Goal: Complete application form: Complete application form

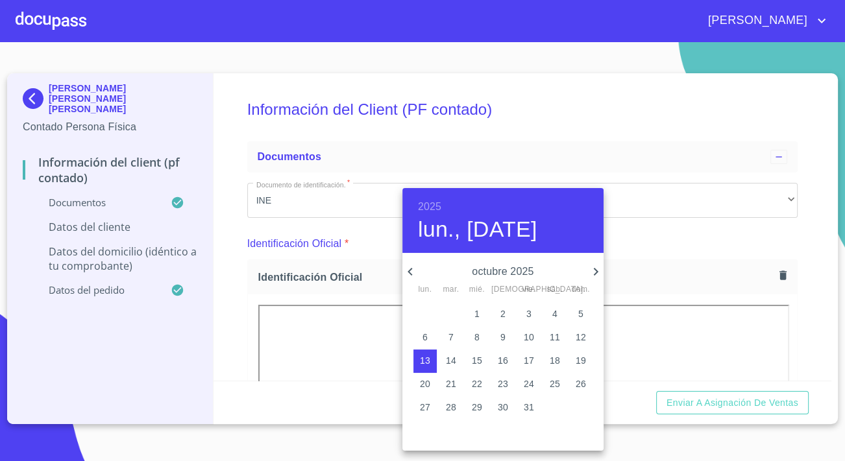
scroll to position [2419, 0]
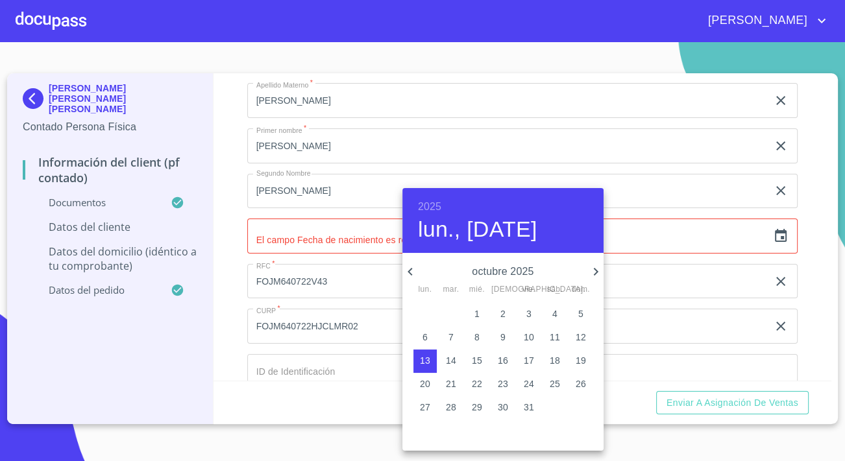
click at [204, 154] on div at bounding box center [422, 230] width 845 height 461
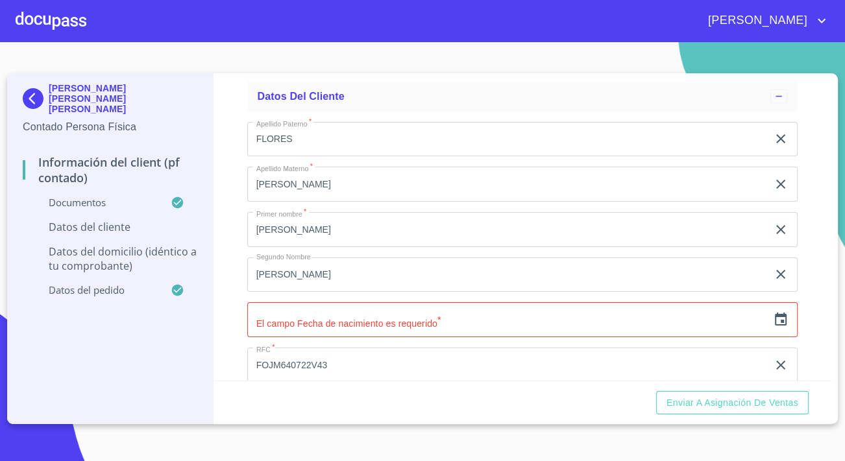
scroll to position [2360, 0]
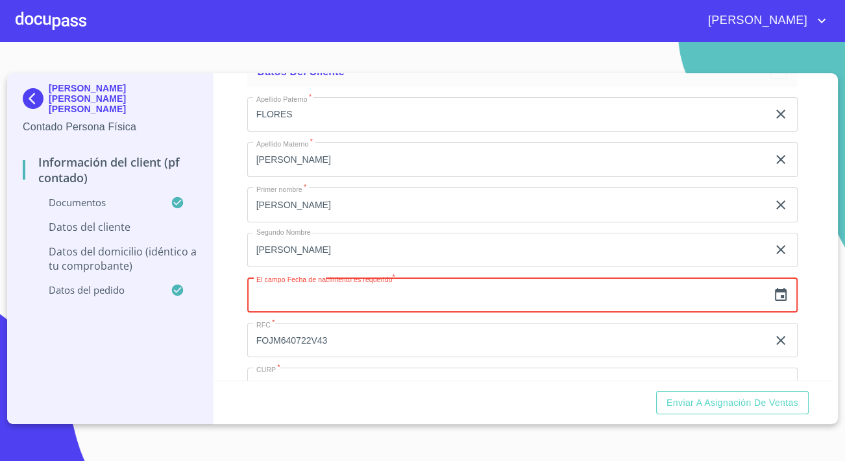
drag, startPoint x: 427, startPoint y: 309, endPoint x: 437, endPoint y: 309, distance: 9.7
click at [431, 309] on input "text" at bounding box center [507, 295] width 520 height 35
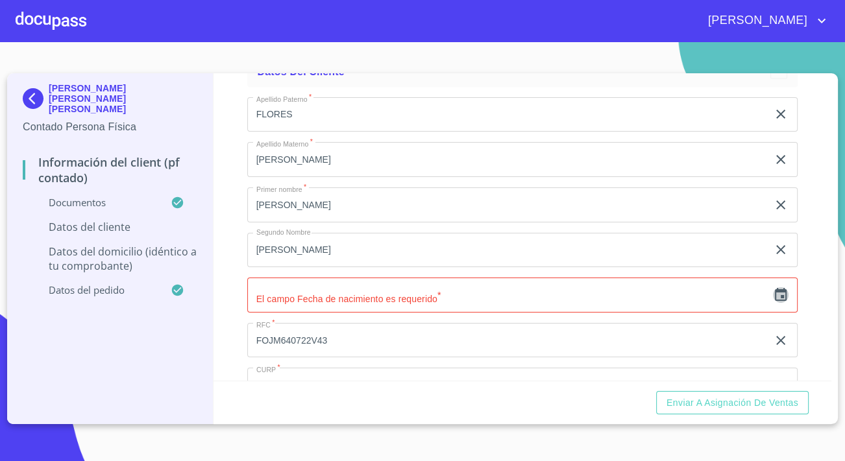
click at [778, 303] on icon "button" at bounding box center [781, 295] width 16 height 16
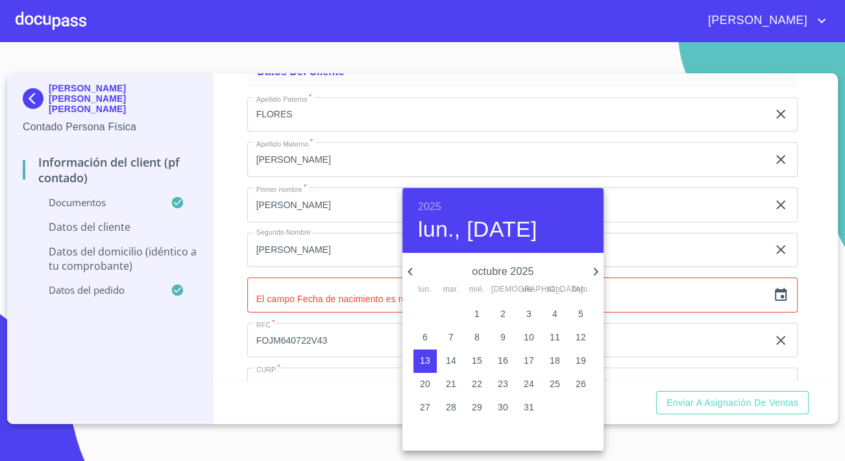
click at [430, 211] on h6 "2025" at bounding box center [429, 207] width 23 height 18
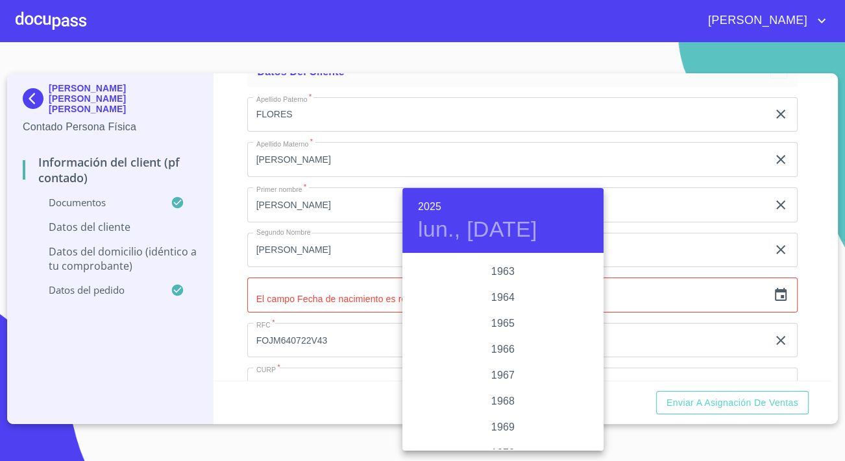
scroll to position [999, 0]
click at [509, 280] on div "1964" at bounding box center [502, 282] width 201 height 26
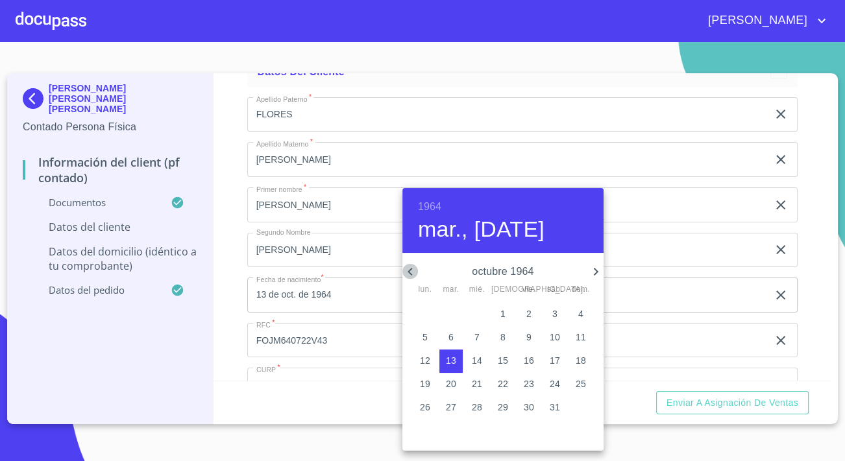
click at [412, 272] on icon "button" at bounding box center [410, 272] width 16 height 16
click at [475, 383] on p "22" at bounding box center [477, 384] width 10 height 13
type input "22 de [DATE]. de 1964"
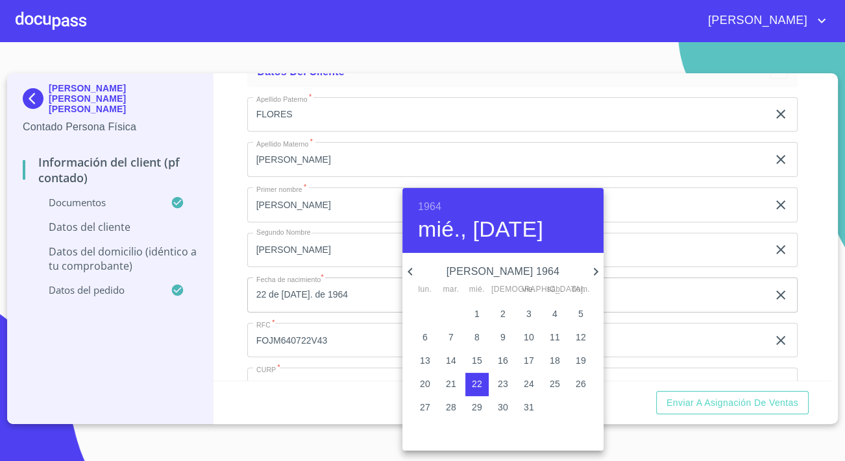
click at [209, 337] on div at bounding box center [422, 230] width 845 height 461
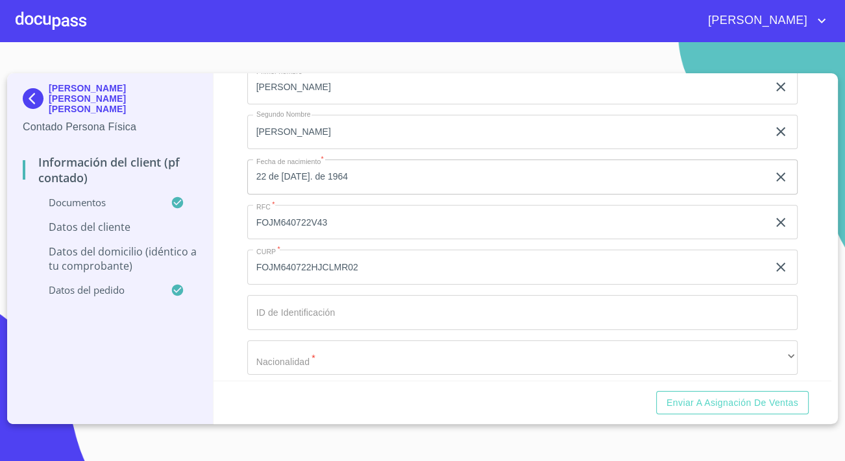
scroll to position [2537, 0]
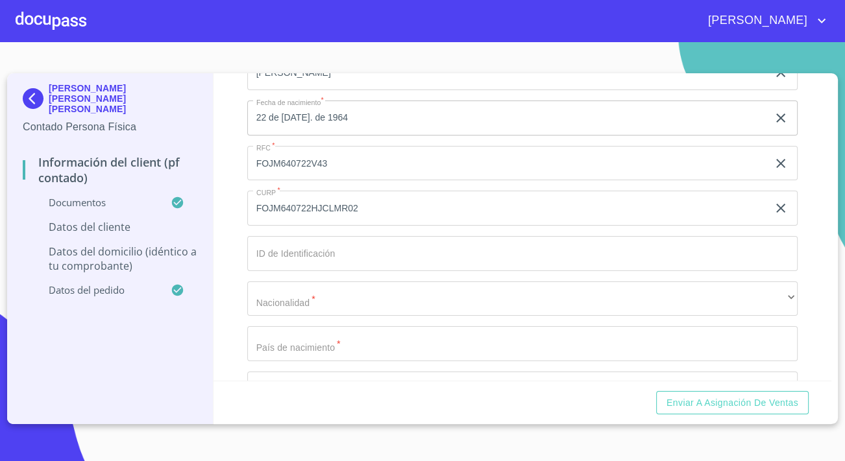
click at [269, 269] on input "Documento de identificación.   *" at bounding box center [522, 253] width 550 height 35
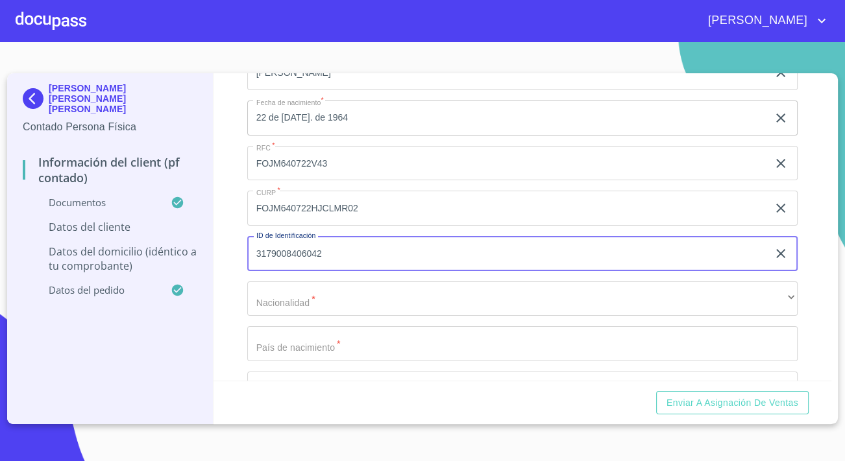
type input "3179008406042"
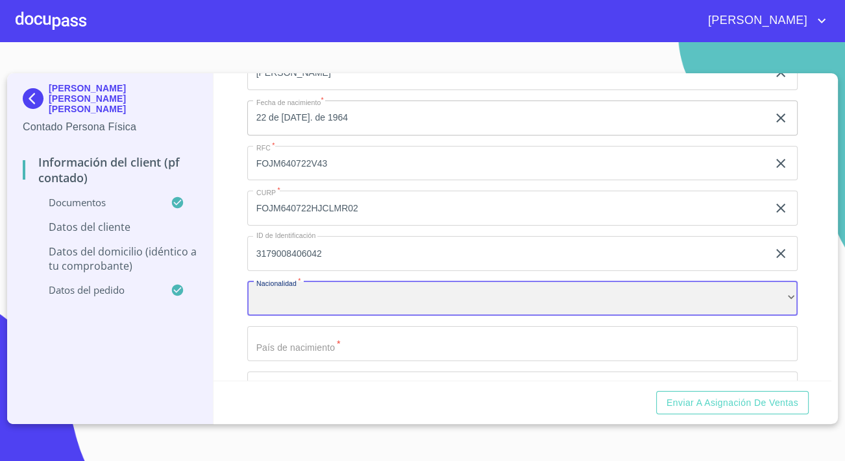
click at [348, 317] on div "​" at bounding box center [522, 299] width 550 height 35
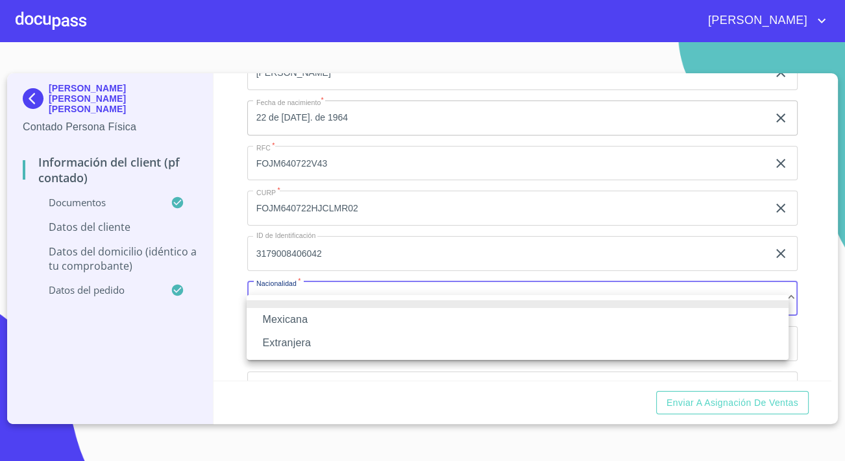
click at [292, 320] on li "Mexicana" at bounding box center [518, 319] width 542 height 23
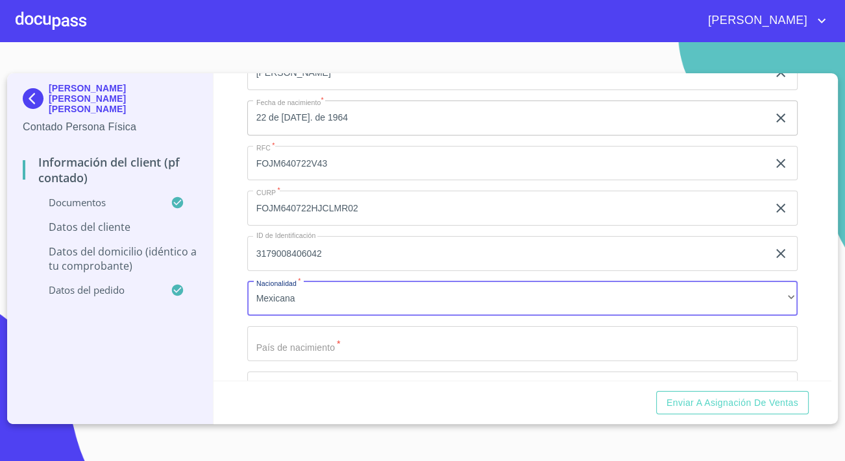
click at [311, 354] on input "Documento de identificación.   *" at bounding box center [522, 343] width 550 height 35
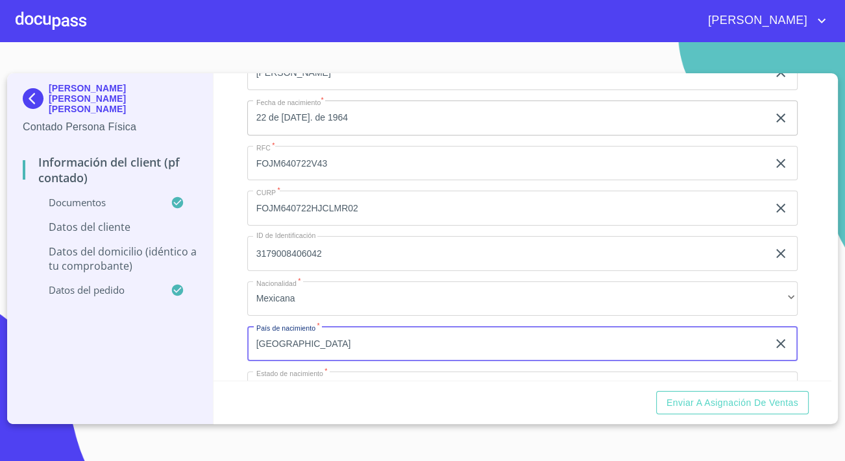
type input "[GEOGRAPHIC_DATA]"
click at [204, 336] on div "[PERSON_NAME] [PERSON_NAME] [PERSON_NAME] Contado Persona Física Información de…" at bounding box center [110, 248] width 206 height 351
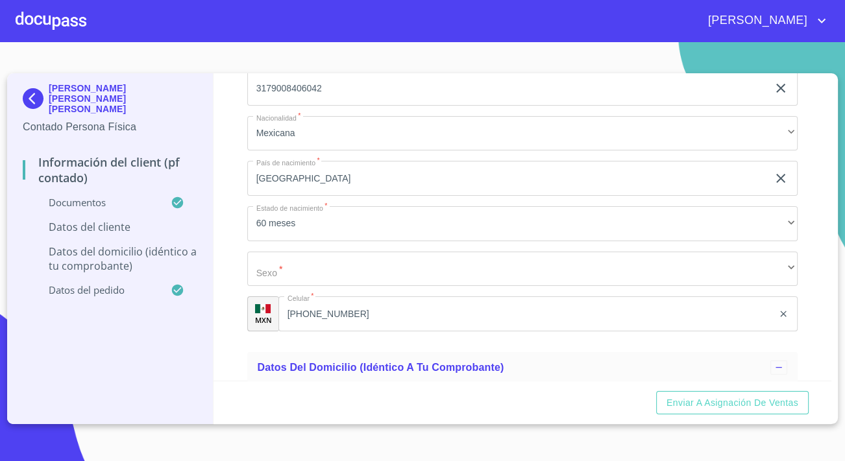
scroll to position [2713, 0]
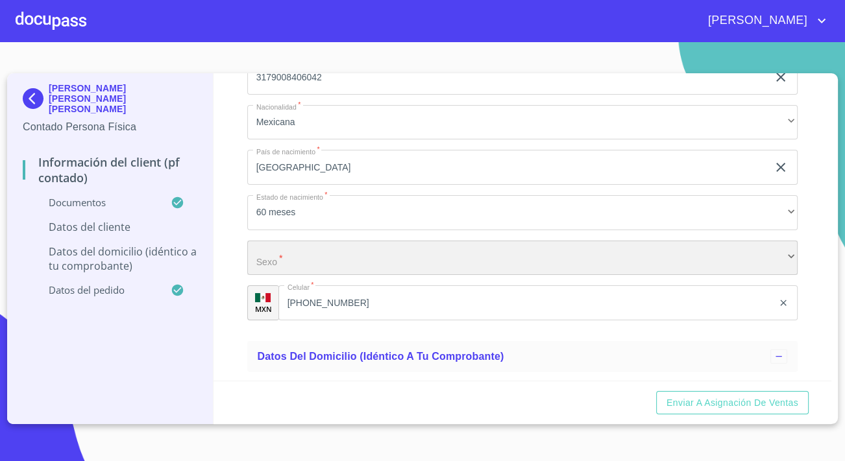
click at [303, 275] on div "​" at bounding box center [522, 258] width 550 height 35
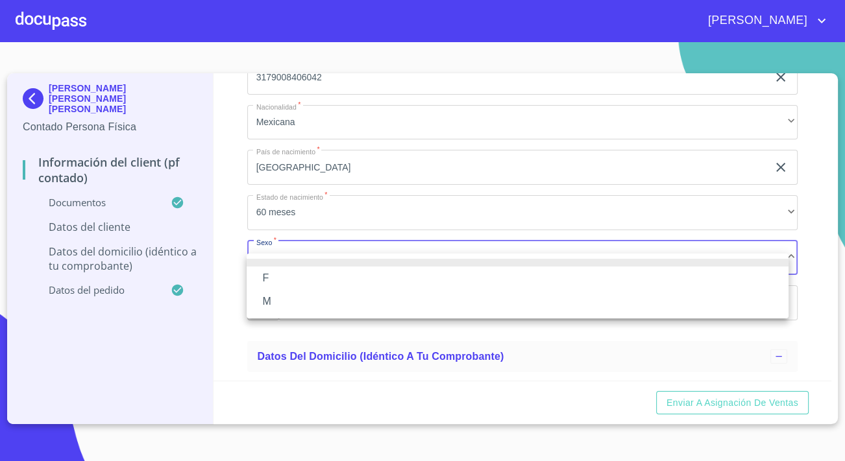
click at [286, 299] on li "M" at bounding box center [518, 301] width 542 height 23
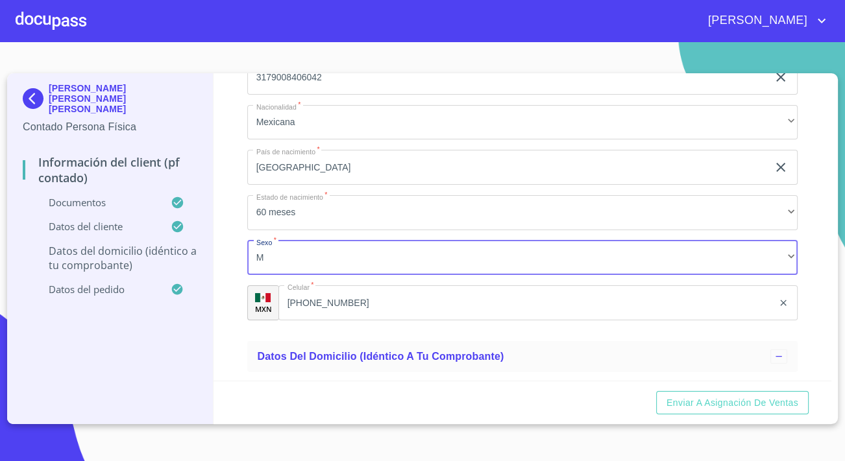
click at [221, 330] on div "Información del Client (PF contado) Documentos Documento de identificación.   *…" at bounding box center [523, 227] width 618 height 308
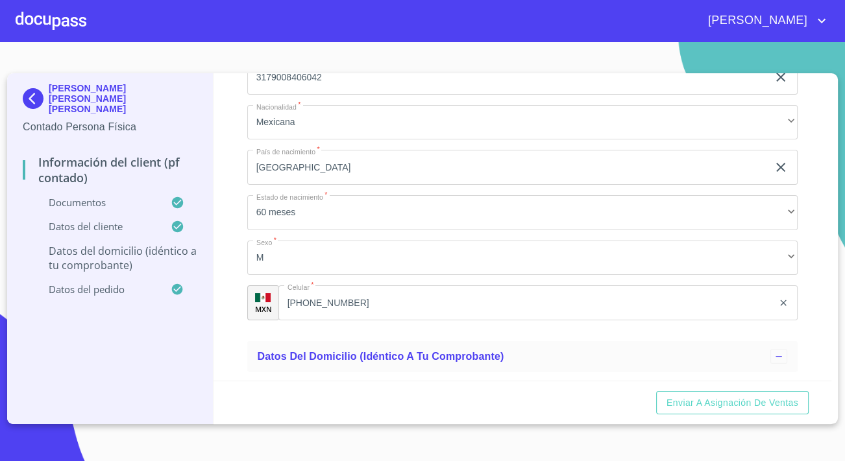
click at [155, 247] on p "Datos del domicilio (idéntico a tu comprobante)" at bounding box center [110, 258] width 175 height 29
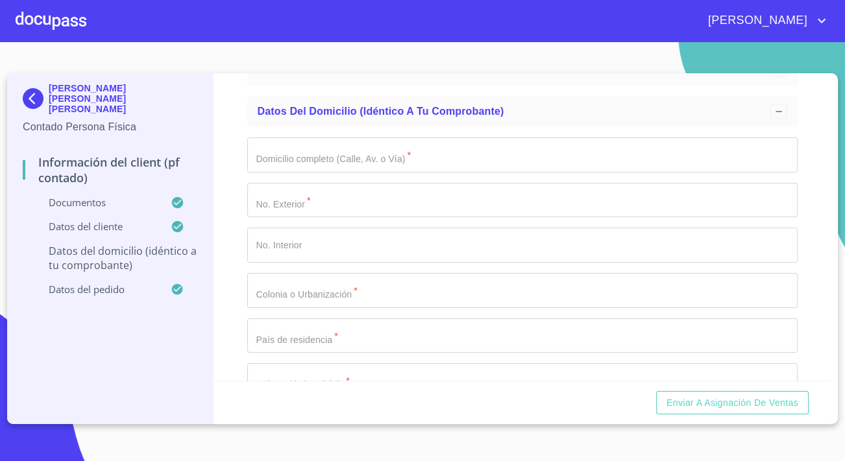
scroll to position [119, 0]
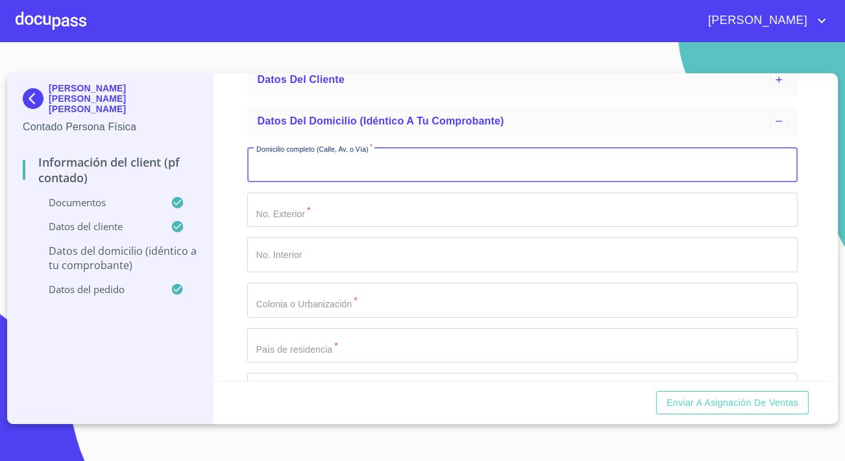
click at [287, 173] on input "Domicilio completo (Calle, Av. o Vía)   *" at bounding box center [522, 164] width 550 height 35
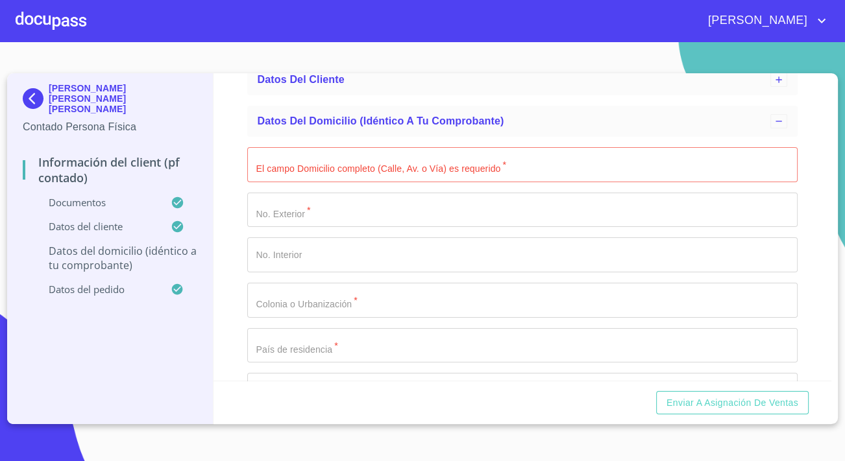
click at [334, 171] on input "El campo Domicilio completo (Calle, Av. o Vía) es requerido   *" at bounding box center [522, 164] width 550 height 35
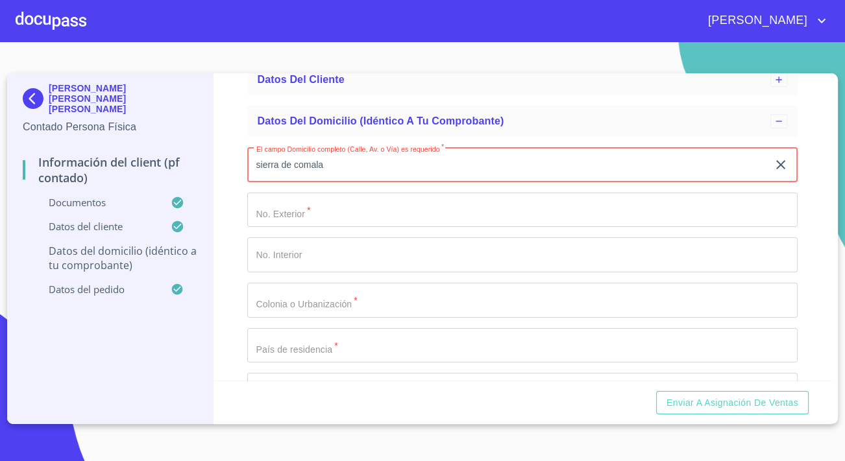
type input "sierra de comala"
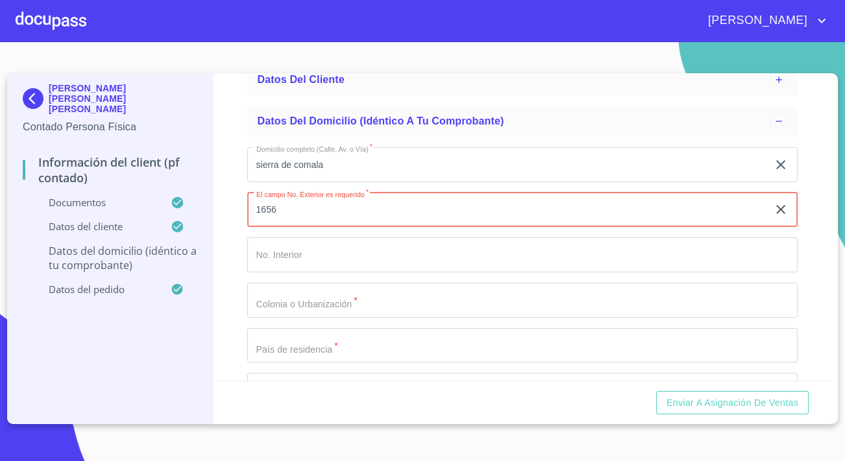
type input "1656"
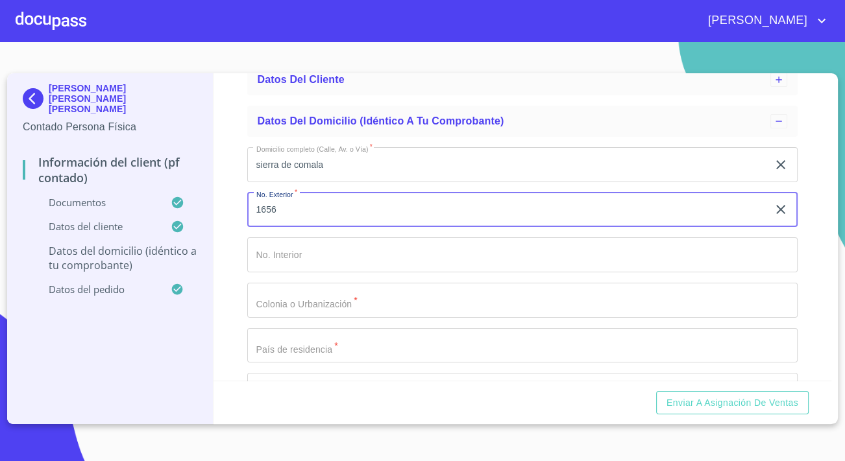
scroll to position [178, 0]
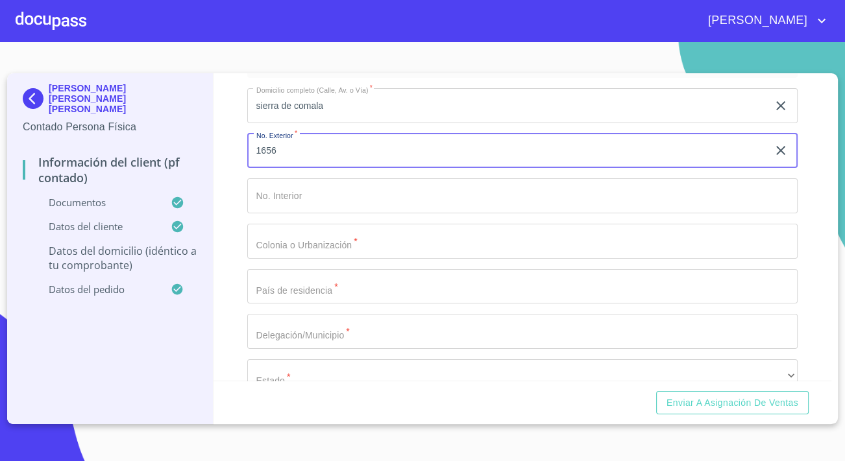
click at [332, 188] on input "Domicilio completo (Calle, Av. o Vía)   *" at bounding box center [522, 195] width 550 height 35
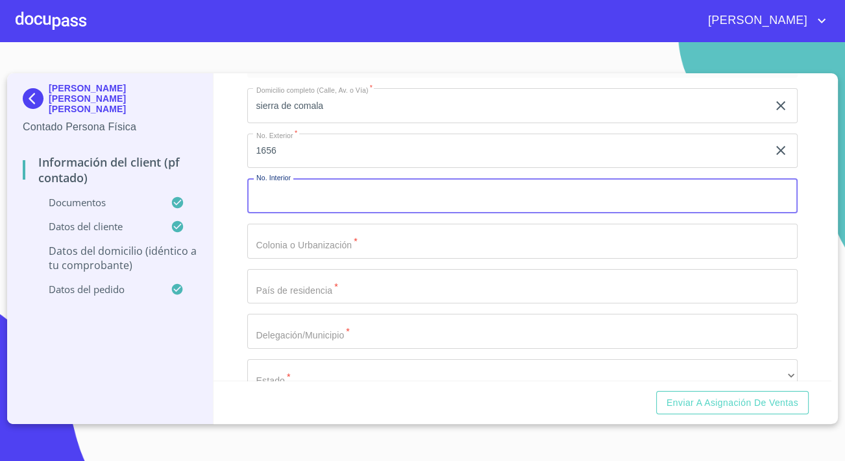
click at [351, 247] on input "Domicilio completo (Calle, Av. o Vía)   *" at bounding box center [522, 241] width 550 height 35
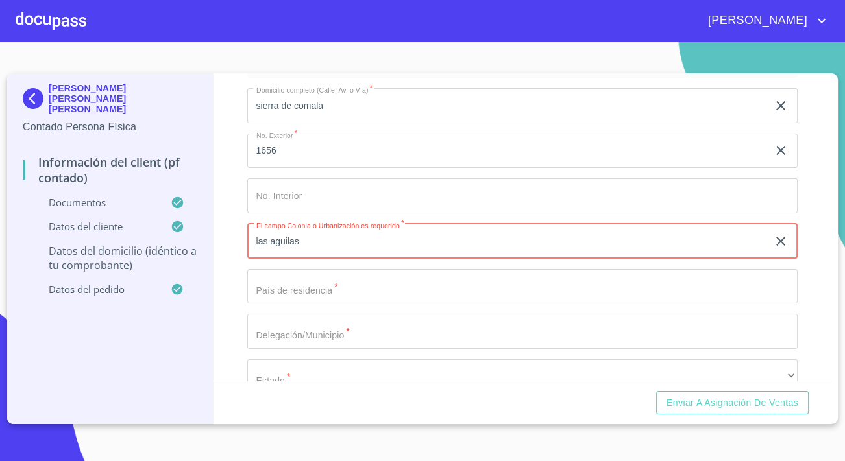
type input "las aguilas"
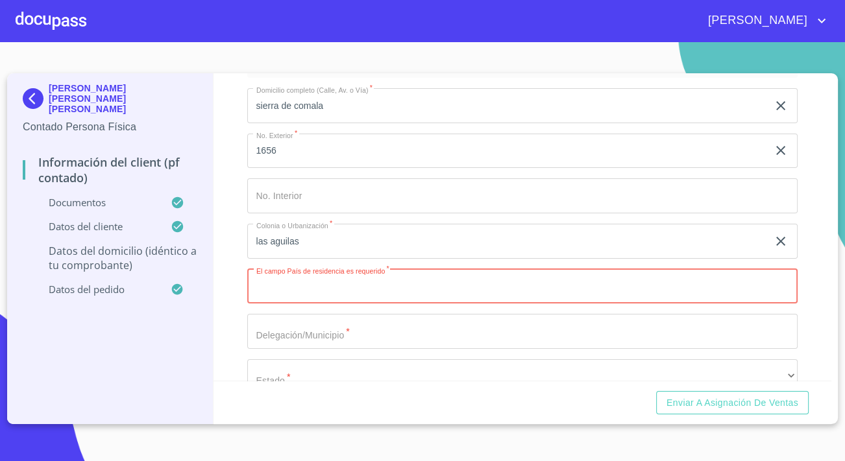
type input "z"
type input "[GEOGRAPHIC_DATA]"
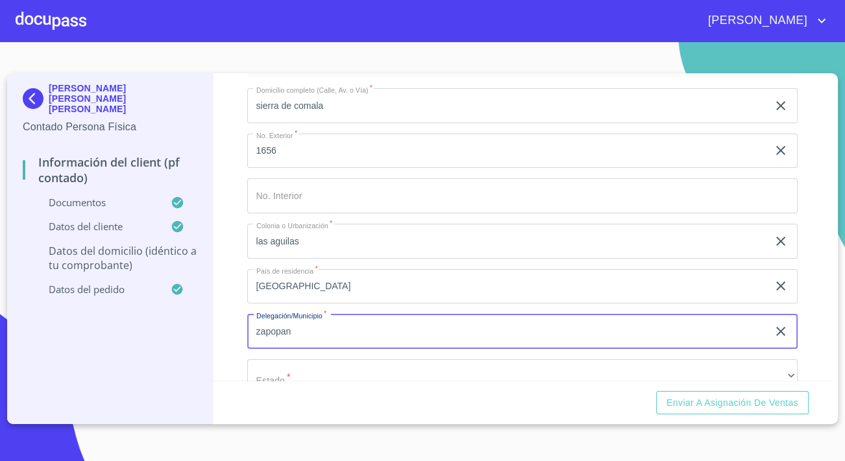
type input "zapopan"
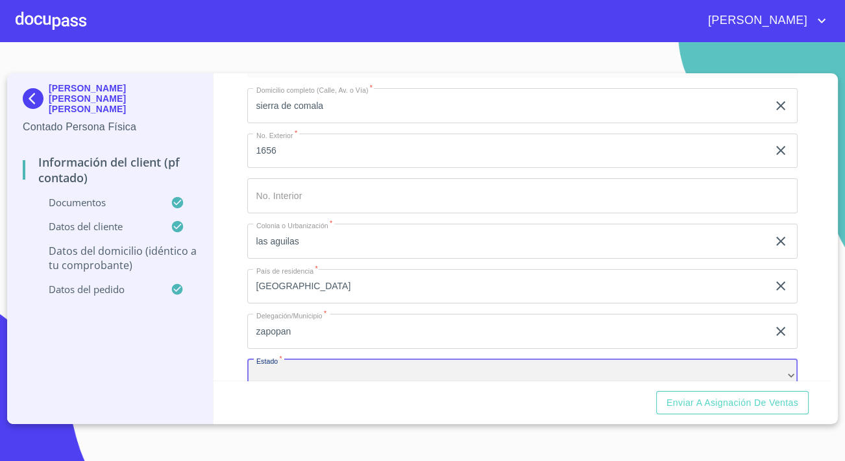
scroll to position [191, 0]
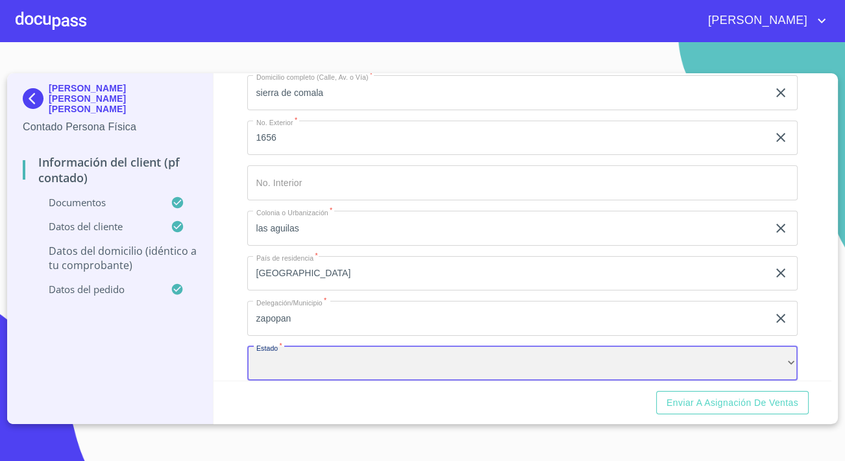
click at [374, 367] on div "​" at bounding box center [522, 364] width 550 height 35
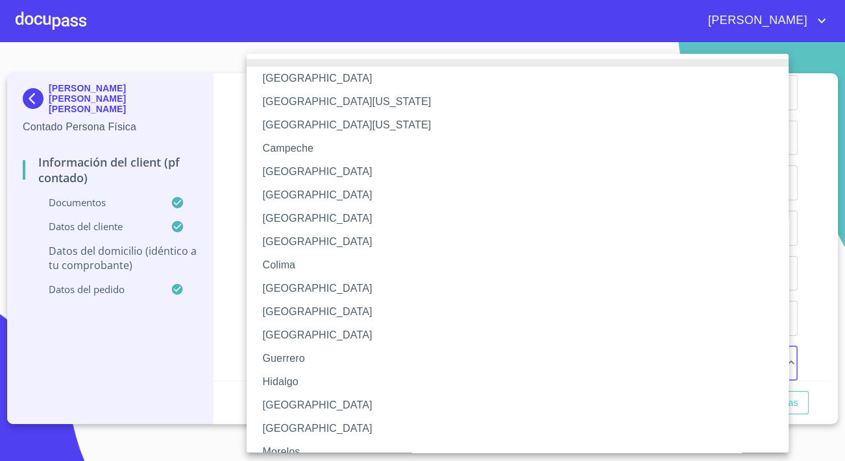
click at [290, 401] on li "[GEOGRAPHIC_DATA]" at bounding box center [522, 405] width 551 height 23
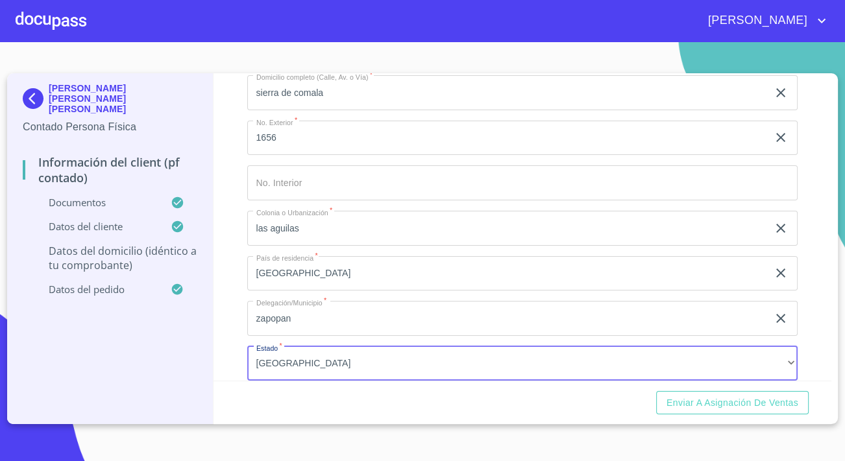
click at [221, 369] on div "Información del Client (PF contado) Documentos Datos del cliente Datos del domi…" at bounding box center [523, 227] width 618 height 308
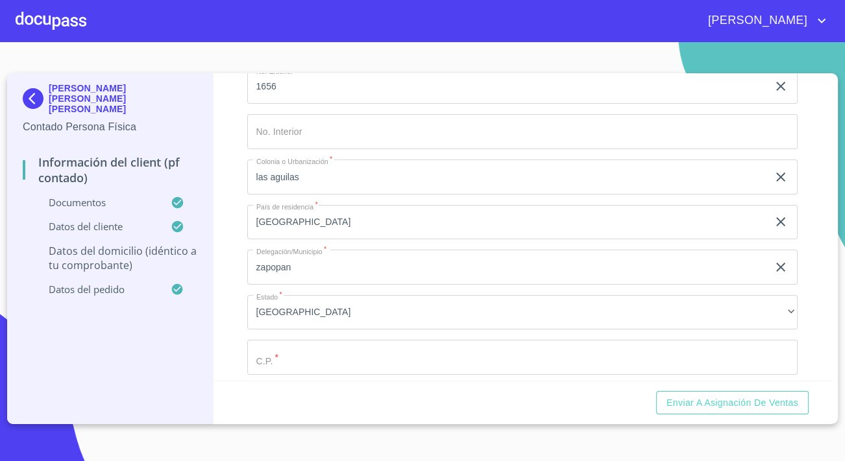
scroll to position [338, 0]
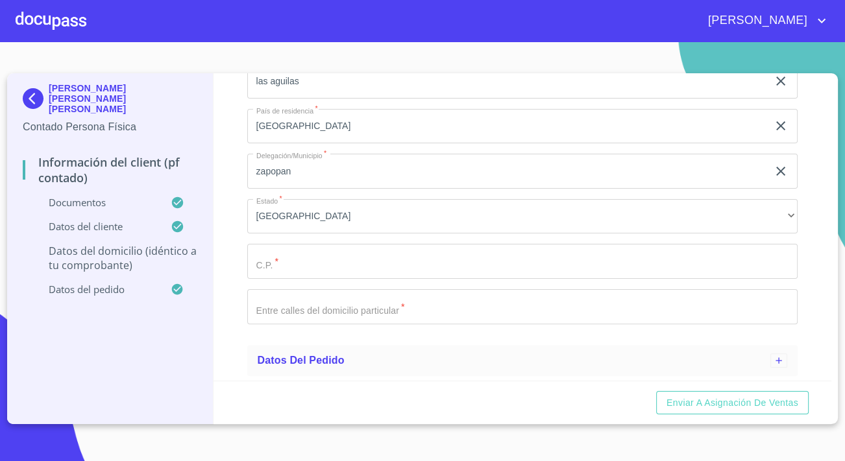
click at [285, 262] on input "Domicilio completo (Calle, Av. o Vía)   *" at bounding box center [522, 261] width 550 height 35
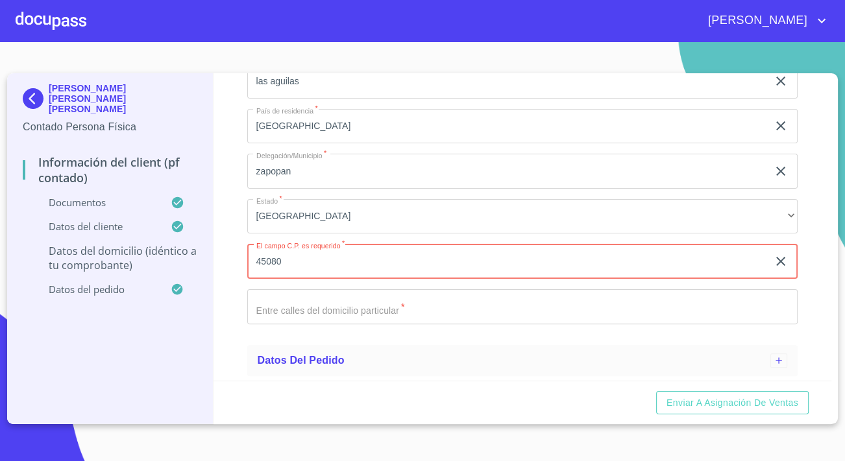
type input "45080"
click at [319, 300] on input "Domicilio completo (Calle, Av. o Vía)   *" at bounding box center [522, 306] width 550 height 35
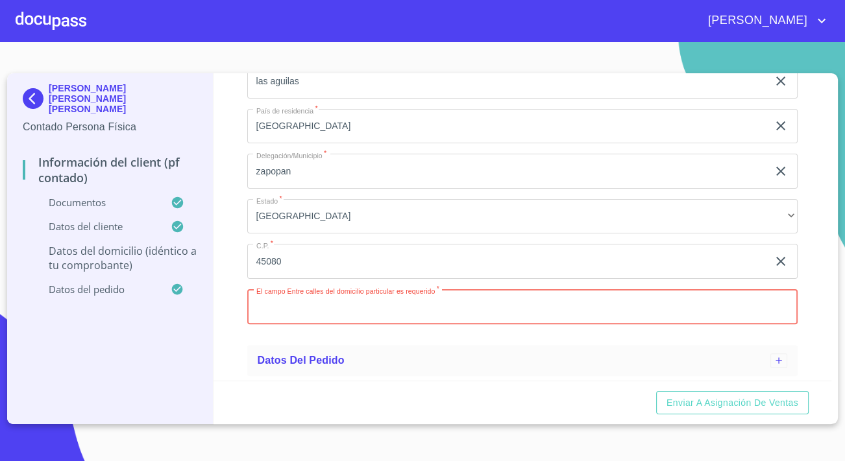
paste input "18 DE MARZO S MAZAMITLA"
click at [314, 304] on input "18 DE MARZO S MAZAMITLA" at bounding box center [507, 306] width 520 height 35
type input "18 DE MARZO y S MAZAMITLA"
click at [208, 318] on div "[PERSON_NAME] [PERSON_NAME] [PERSON_NAME] Contado Persona Física Información de…" at bounding box center [110, 248] width 206 height 351
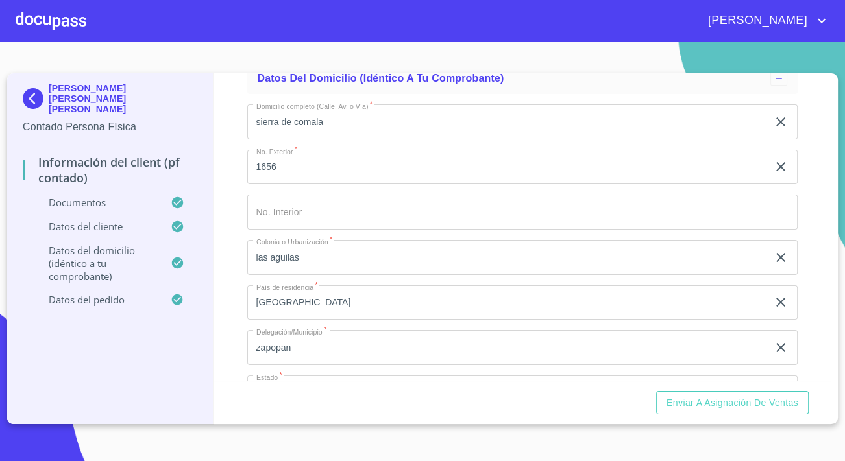
scroll to position [103, 0]
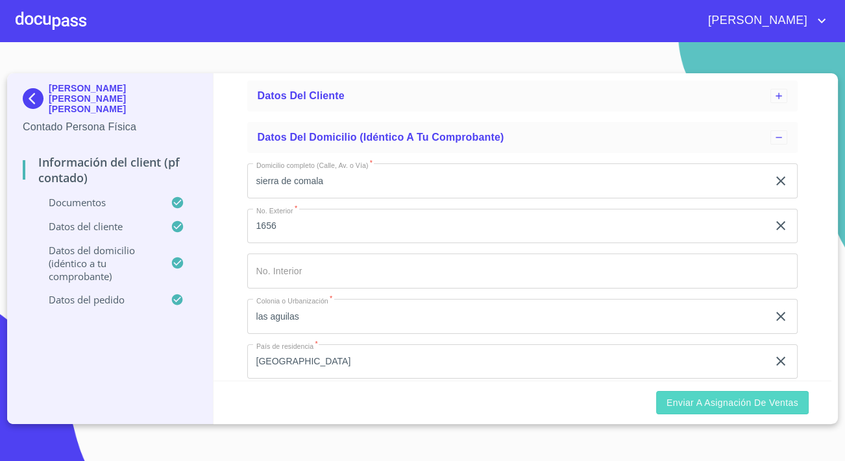
click at [770, 403] on span "Enviar a Asignación de Ventas" at bounding box center [732, 403] width 132 height 16
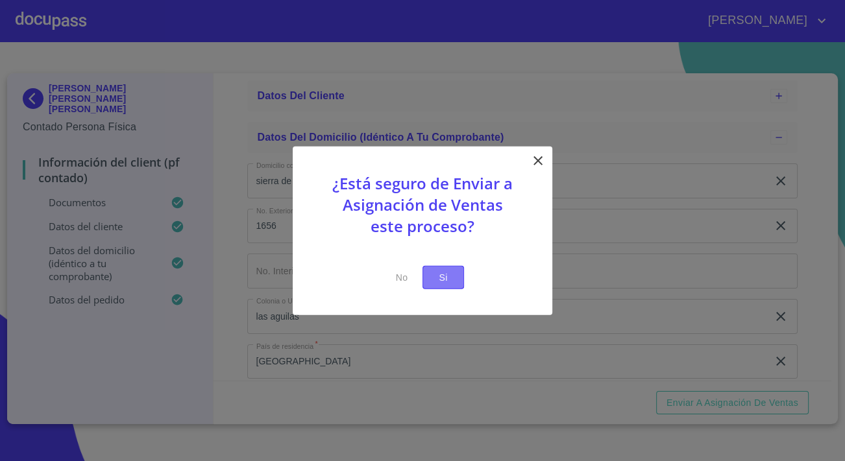
click at [450, 276] on span "Si" at bounding box center [443, 277] width 21 height 16
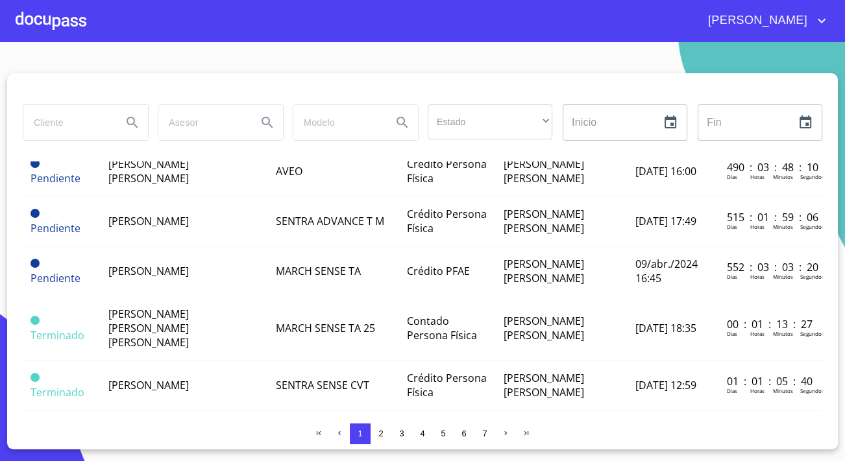
scroll to position [1055, 0]
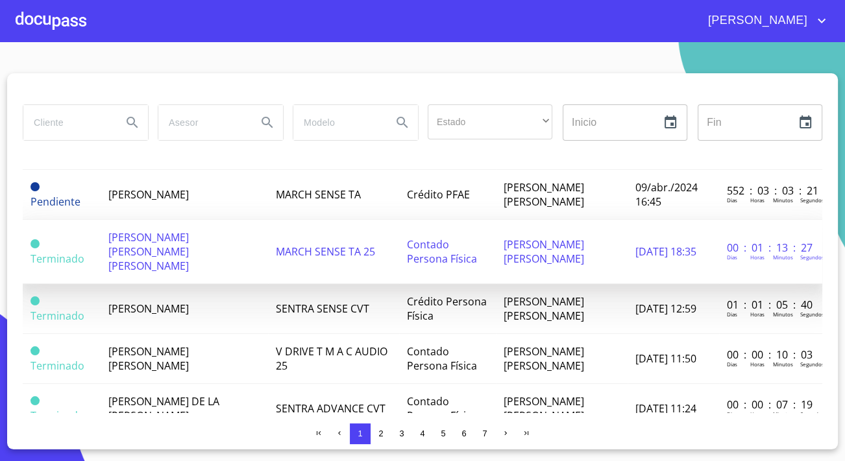
click at [195, 220] on td "[PERSON_NAME] [PERSON_NAME] [PERSON_NAME]" at bounding box center [185, 252] width 168 height 64
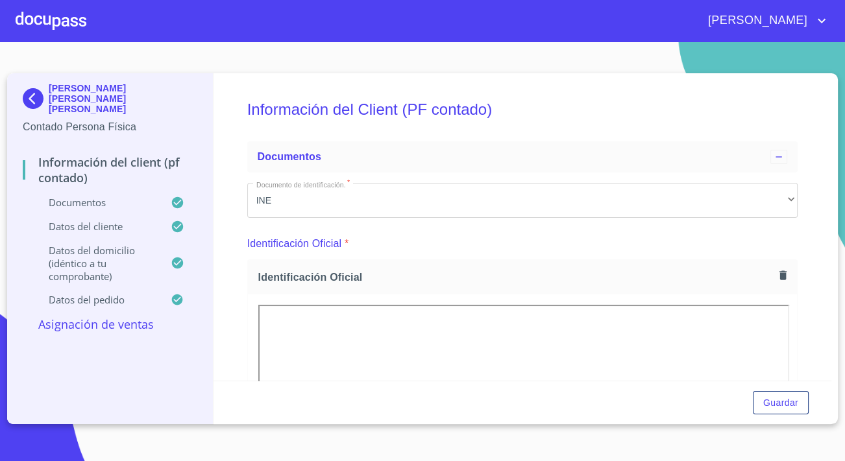
click at [140, 322] on p "Asignación de Ventas" at bounding box center [110, 325] width 175 height 16
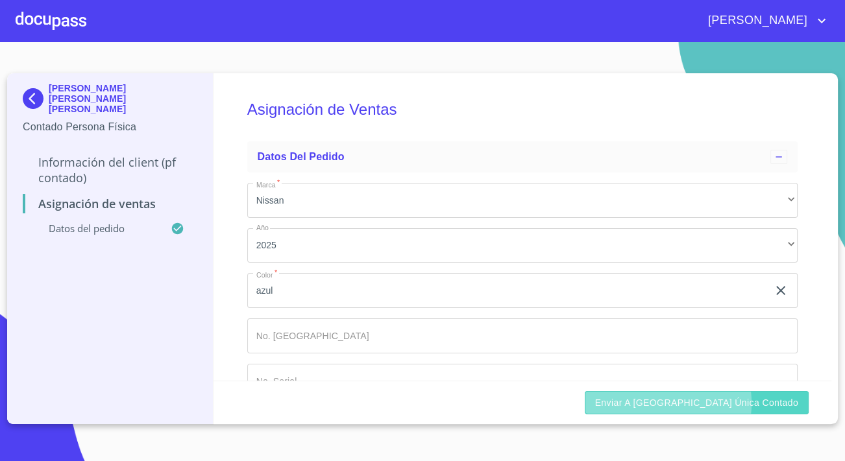
click at [715, 403] on span "Enviar a [GEOGRAPHIC_DATA] única contado" at bounding box center [697, 403] width 204 height 16
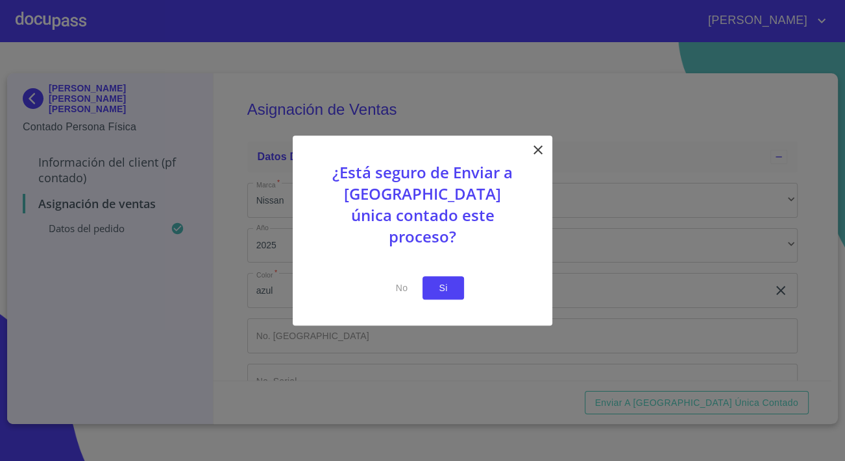
click at [463, 276] on button "Si" at bounding box center [443, 288] width 42 height 24
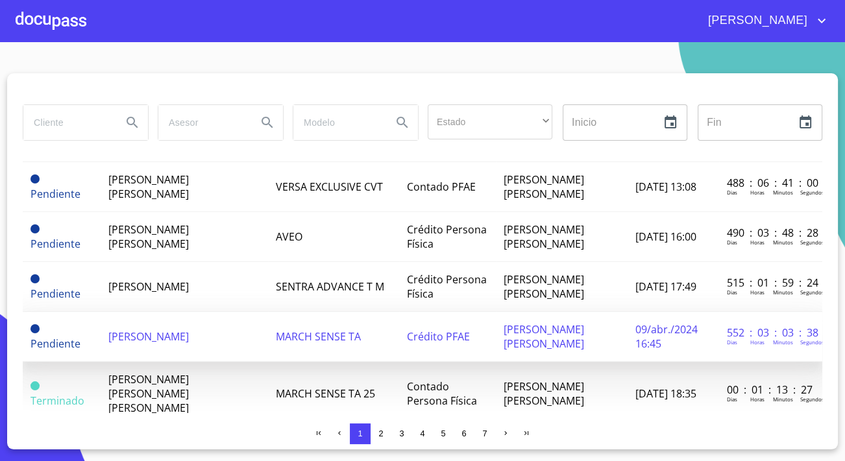
scroll to position [944, 0]
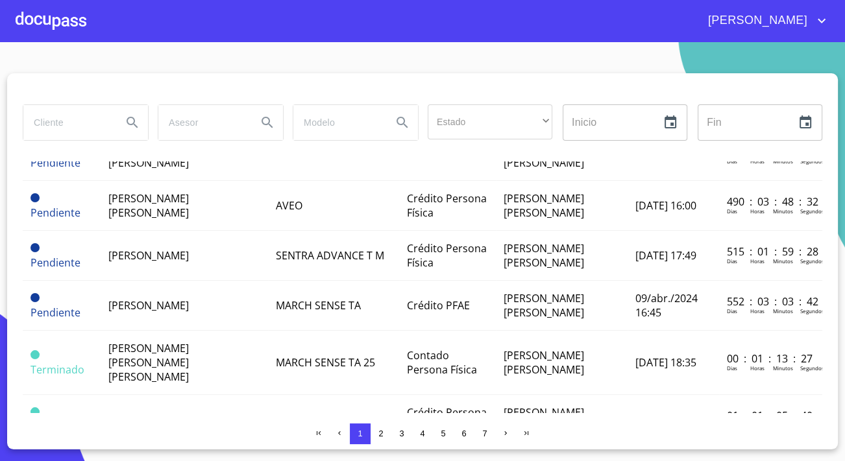
click at [28, 21] on div at bounding box center [51, 21] width 71 height 42
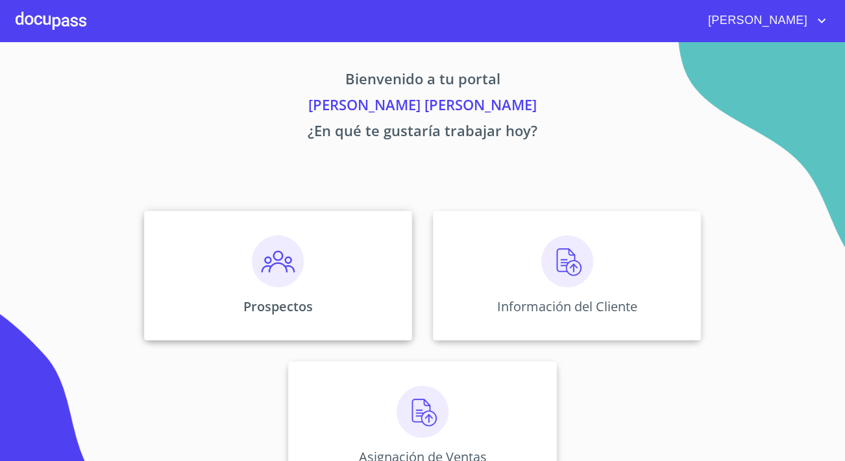
click at [356, 256] on div "Prospectos" at bounding box center [278, 276] width 268 height 130
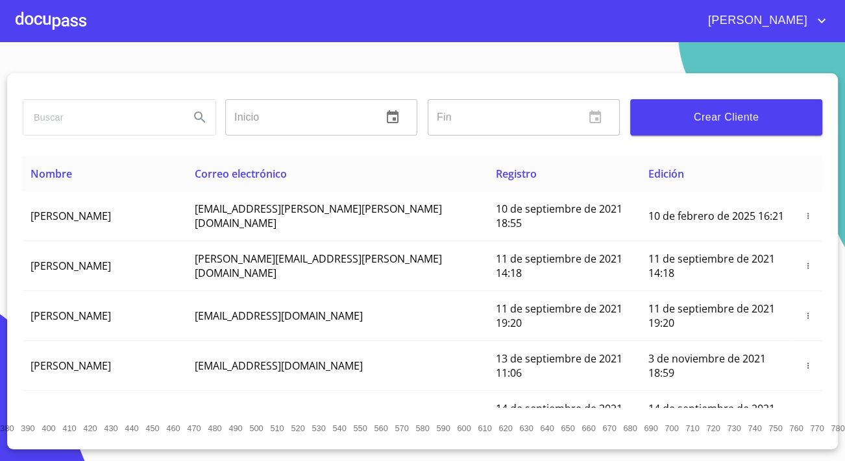
click at [702, 113] on span "Crear Cliente" at bounding box center [726, 117] width 171 height 18
